Goal: Information Seeking & Learning: Learn about a topic

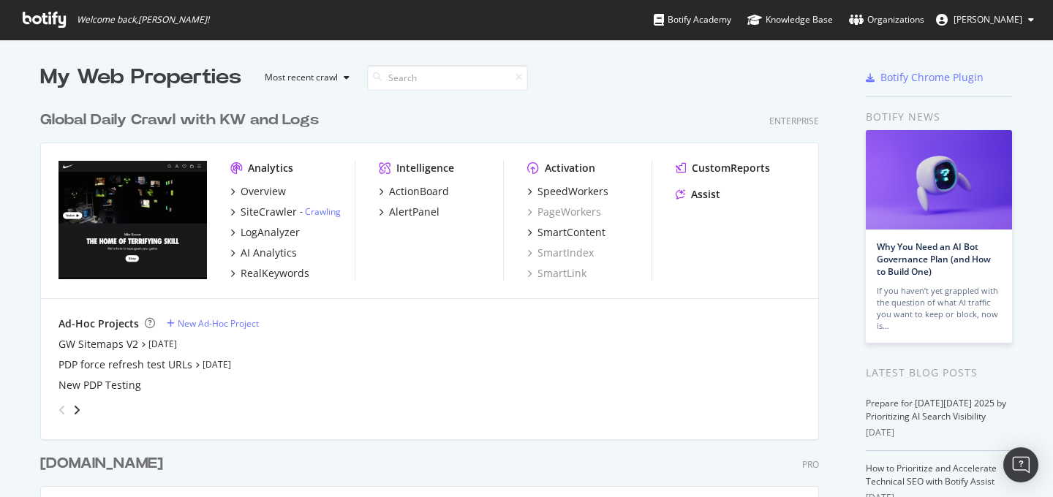
scroll to position [497, 1053]
click at [279, 254] on div "AI Analytics" at bounding box center [269, 253] width 56 height 15
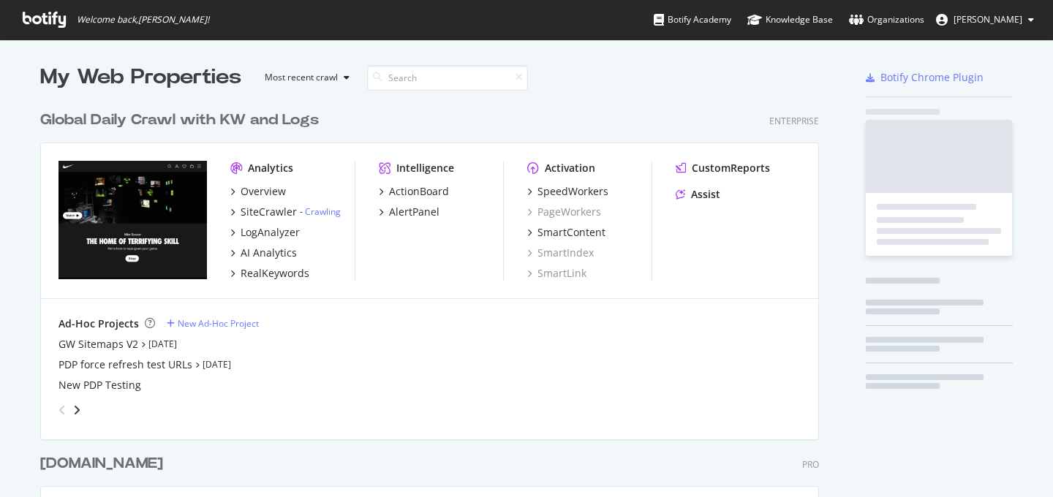
scroll to position [855, 790]
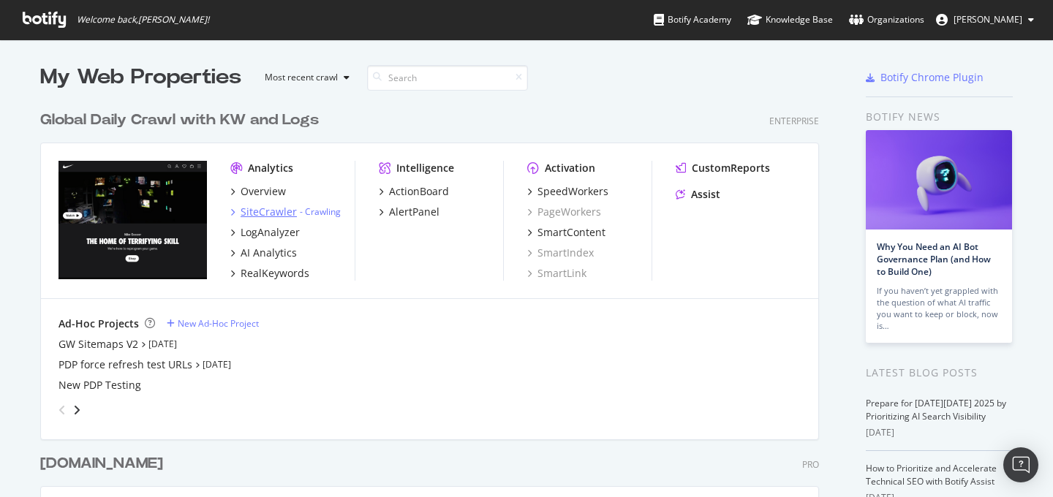
click at [261, 213] on div "SiteCrawler" at bounding box center [269, 212] width 56 height 15
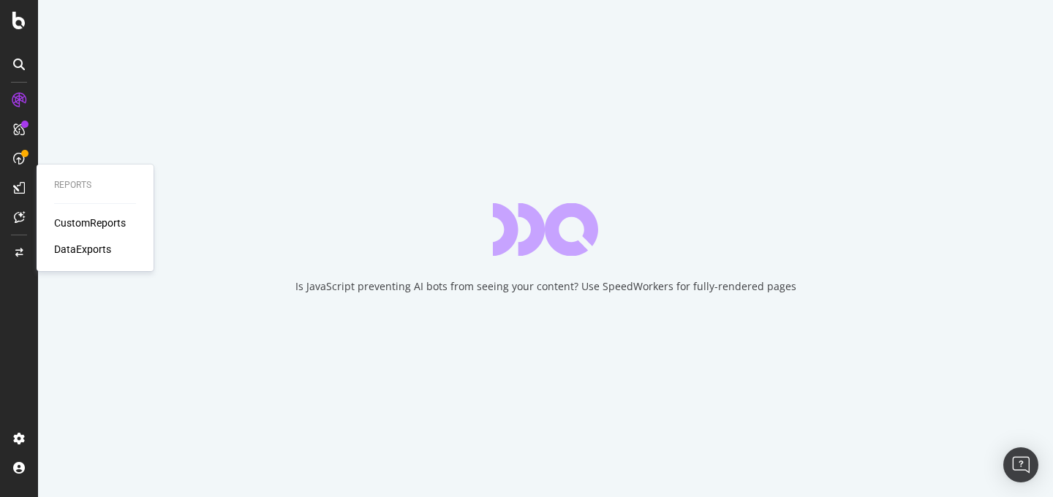
click at [69, 217] on div "CustomReports" at bounding box center [90, 223] width 72 height 15
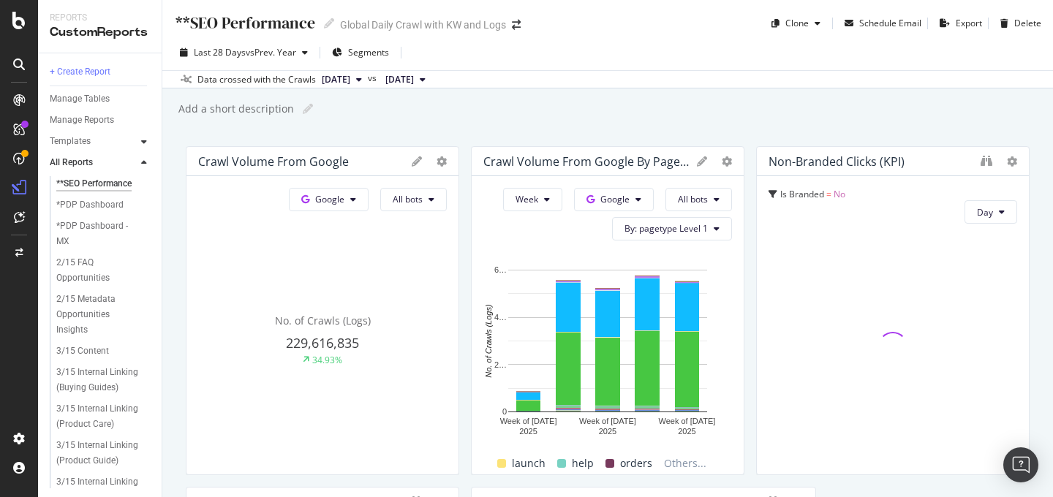
click at [143, 145] on icon at bounding box center [144, 141] width 6 height 9
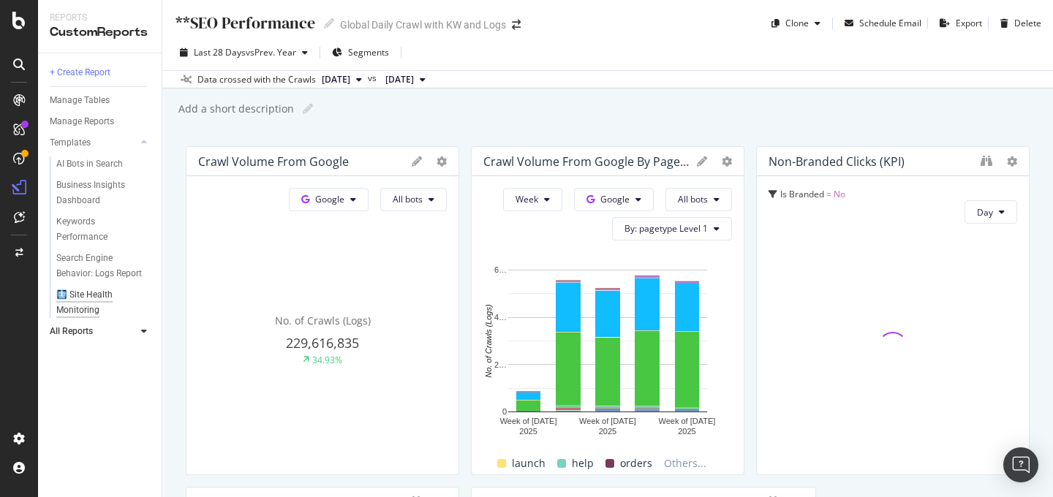
click at [83, 291] on div "🩻 Site Health Monitoring" at bounding box center [97, 302] width 83 height 31
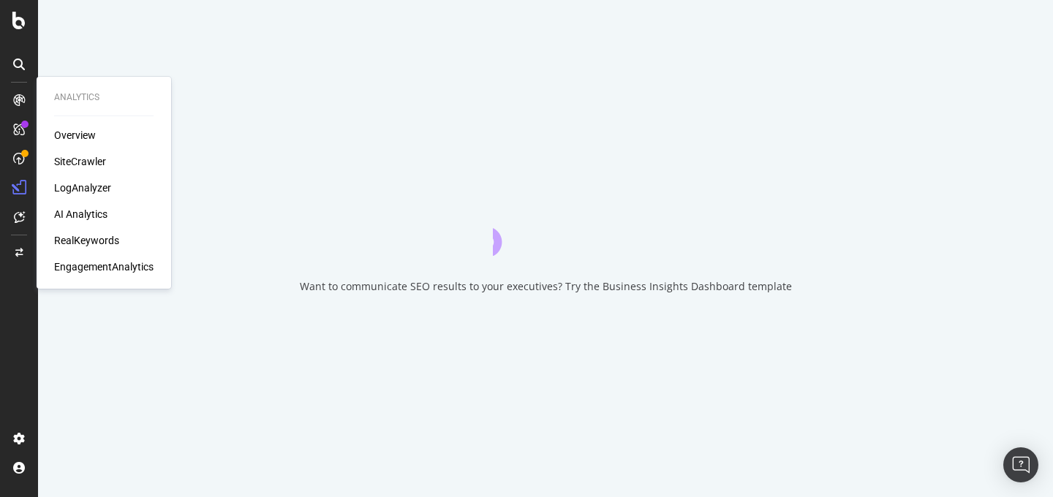
click at [89, 238] on div "RealKeywords" at bounding box center [86, 240] width 65 height 15
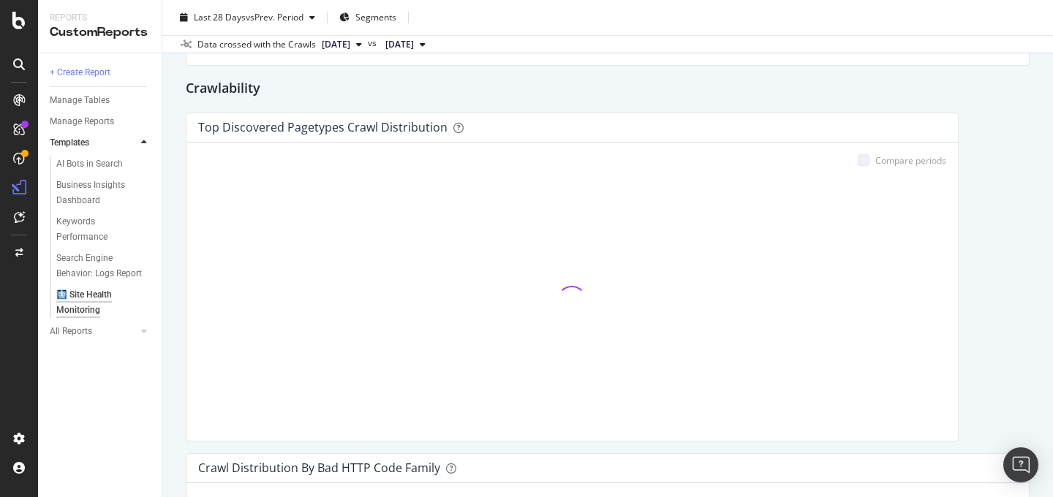
scroll to position [281, 0]
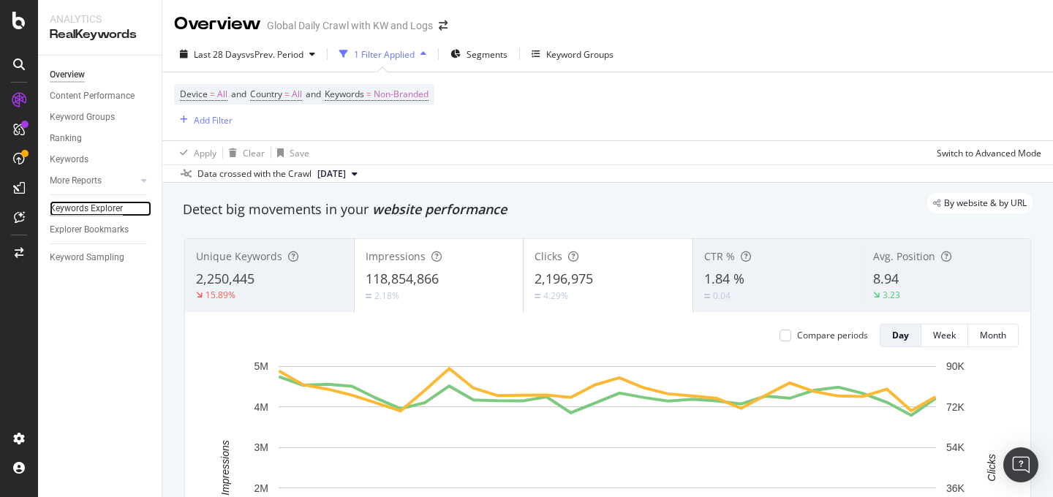
click at [97, 207] on div "Keywords Explorer" at bounding box center [86, 208] width 73 height 15
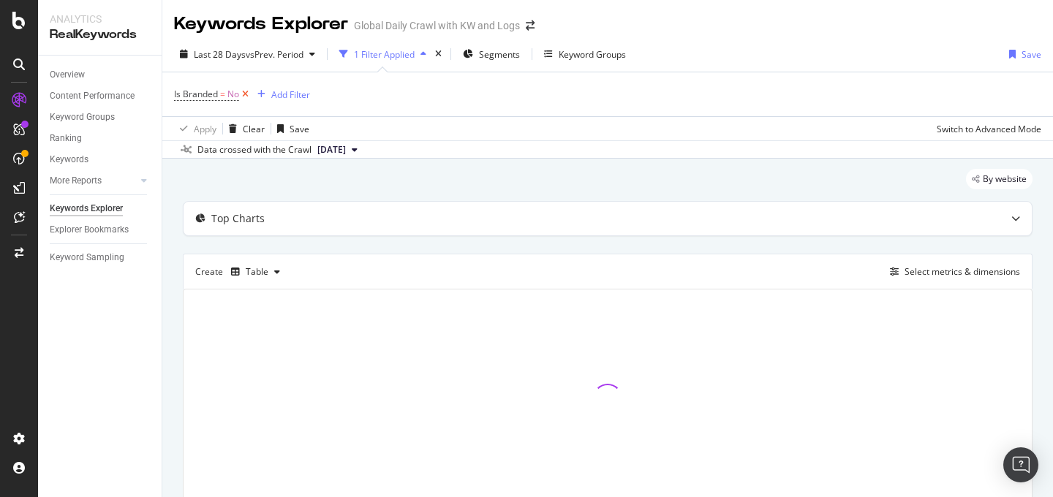
click at [249, 94] on icon at bounding box center [245, 94] width 12 height 15
click at [923, 268] on div "Select metrics & dimensions" at bounding box center [962, 269] width 116 height 12
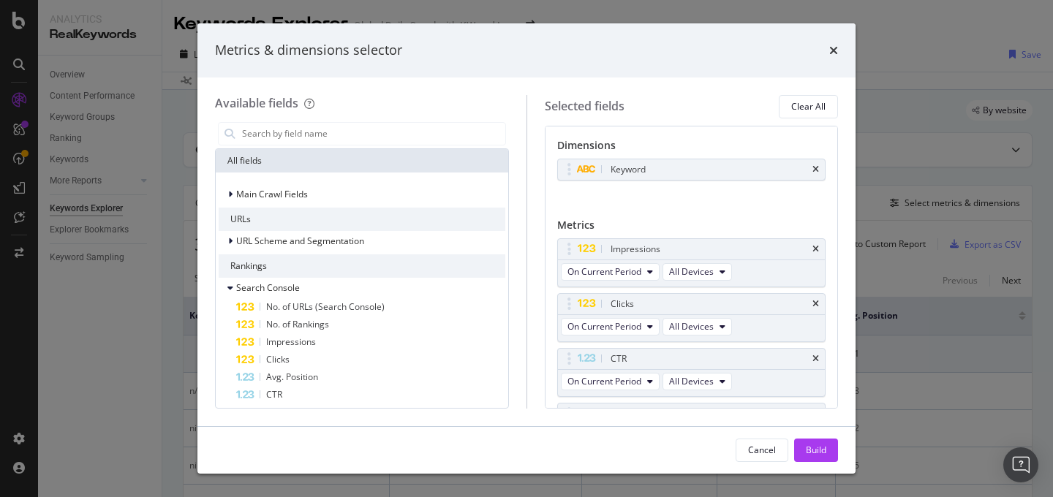
click at [334, 56] on div "Metrics & dimensions selector" at bounding box center [308, 50] width 187 height 19
